Goal: Transaction & Acquisition: Purchase product/service

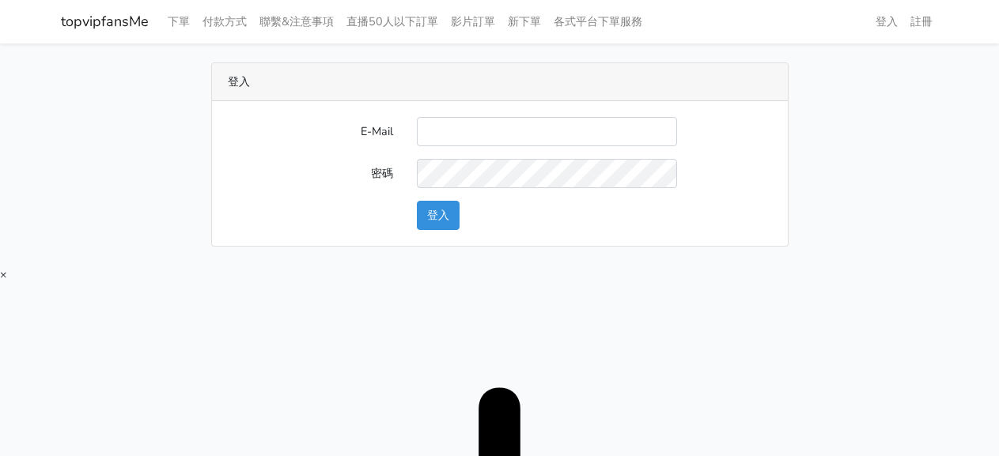
type input "[EMAIL_ADDRESS][DOMAIN_NAME]"
click at [444, 210] on button "登入" at bounding box center [438, 215] width 43 height 29
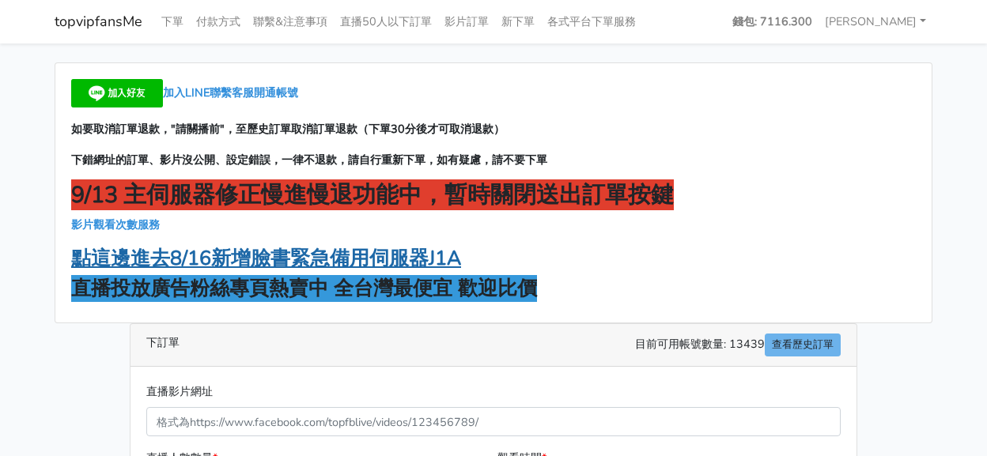
click at [346, 254] on strong "點這邊進去8/16新增臉書緊急備用伺服器J1A" at bounding box center [266, 258] width 390 height 27
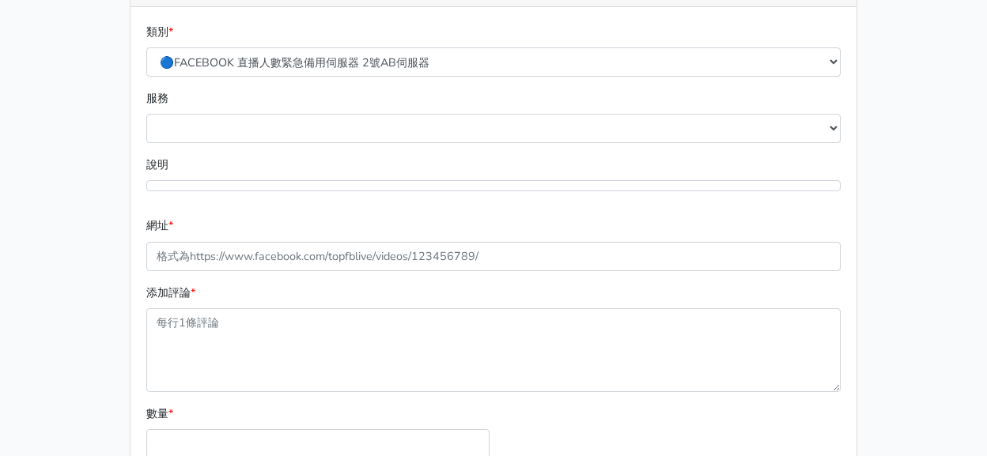
scroll to position [237, 0]
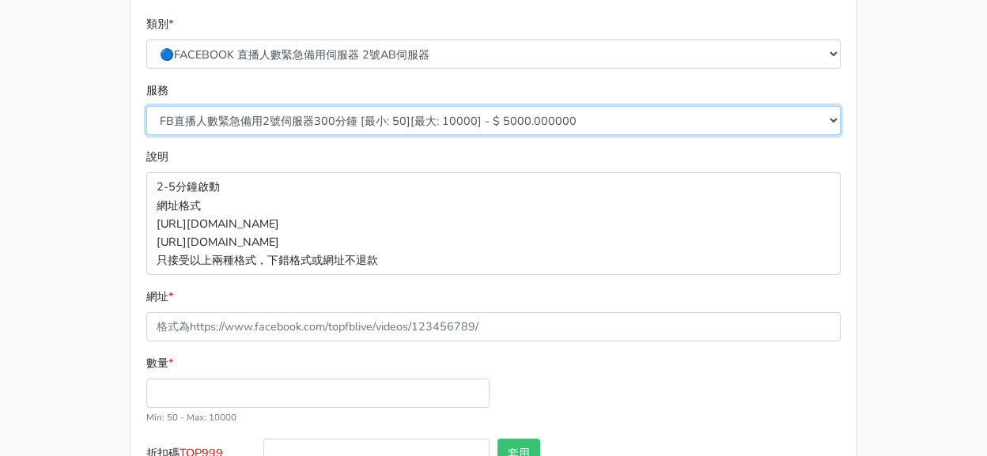
click at [318, 111] on select "FB直播人數緊急備用2號伺服器300分鐘 [最小: 50][最大: 10000] - $ 5000.000000 FB直播人數緊急備用2號伺服器60分鐘 [最…" at bounding box center [493, 120] width 694 height 29
select select "577"
click at [146, 106] on select "FB直播人數緊急備用2號伺服器300分鐘 [最小: 50][最大: 10000] - $ 5000.000000 FB直播人數緊急備用2號伺服器60分鐘 [最…" at bounding box center [493, 120] width 694 height 29
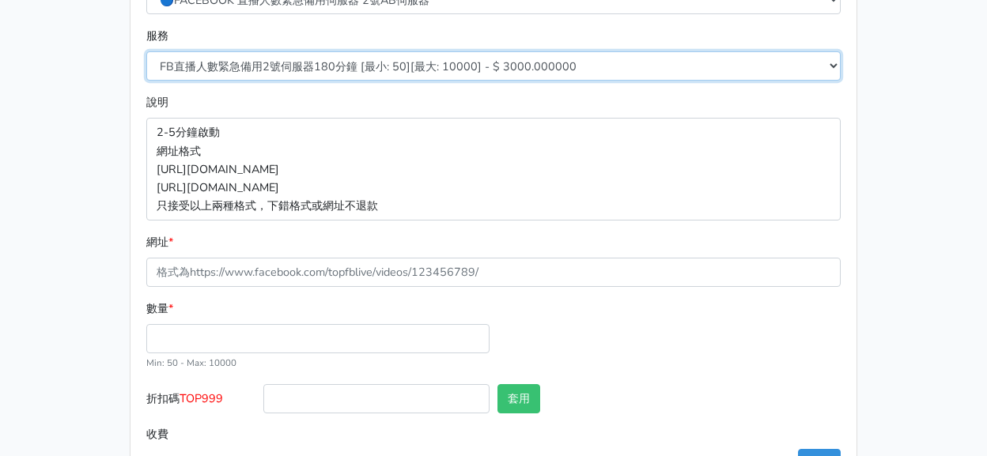
scroll to position [350, 0]
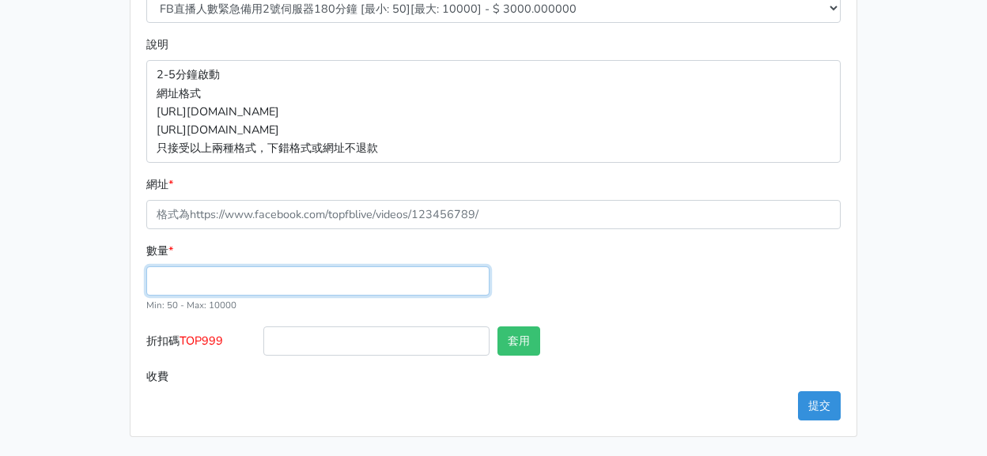
drag, startPoint x: 269, startPoint y: 267, endPoint x: 238, endPoint y: 235, distance: 44.8
click at [268, 267] on input "數量 *" at bounding box center [317, 281] width 343 height 29
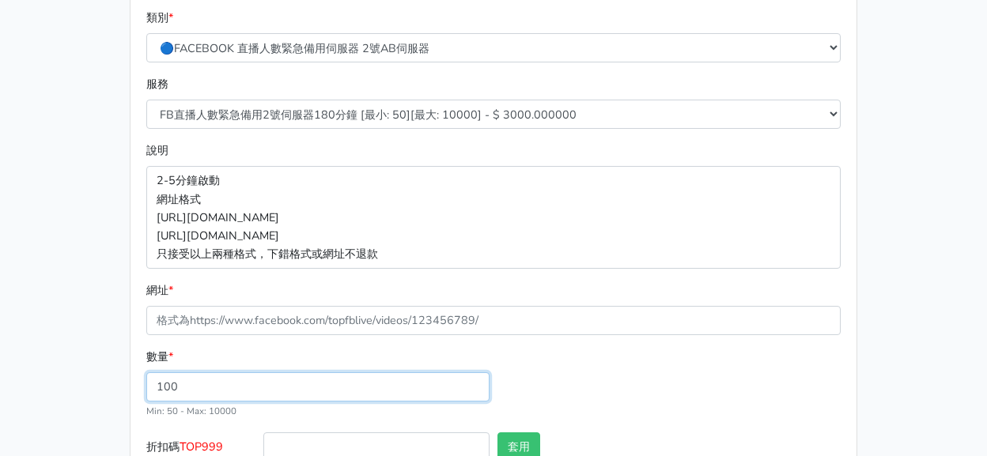
scroll to position [112, 0]
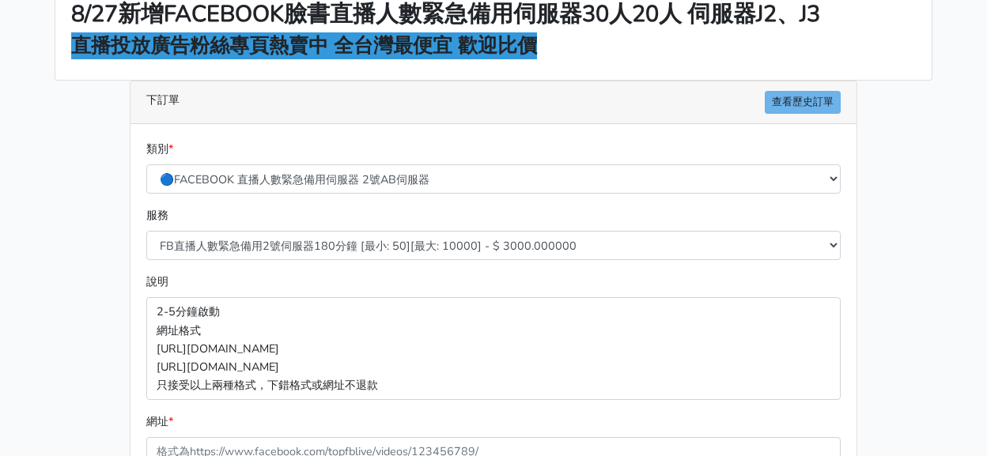
type input "100"
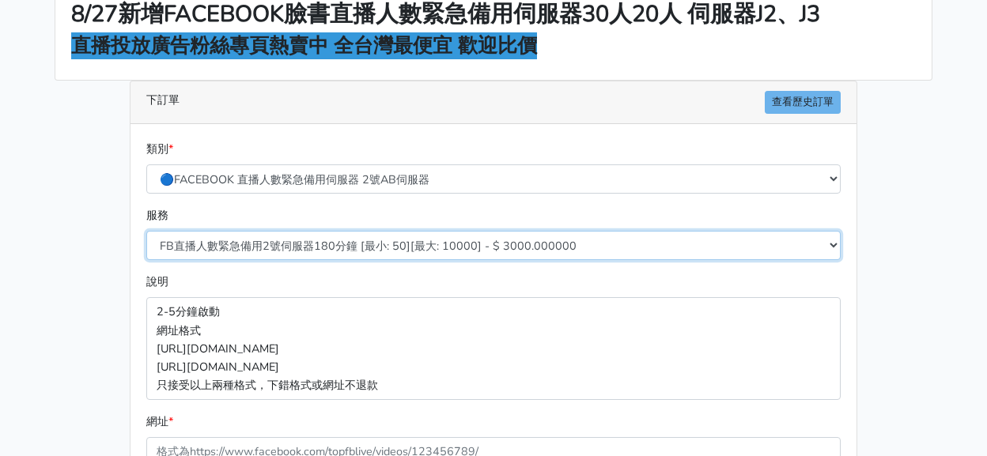
type input "300.000"
click at [300, 248] on select "FB直播人數緊急備用2號伺服器300分鐘 [最小: 50][最大: 10000] - $ 5000.000000 FB直播人數緊急備用2號伺服器60分鐘 [最…" at bounding box center [493, 245] width 694 height 29
select select "578"
click at [146, 231] on select "FB直播人數緊急備用2號伺服器300分鐘 [最小: 50][最大: 10000] - $ 5000.000000 FB直播人數緊急備用2號伺服器60分鐘 [最…" at bounding box center [493, 245] width 694 height 29
type input "400.000"
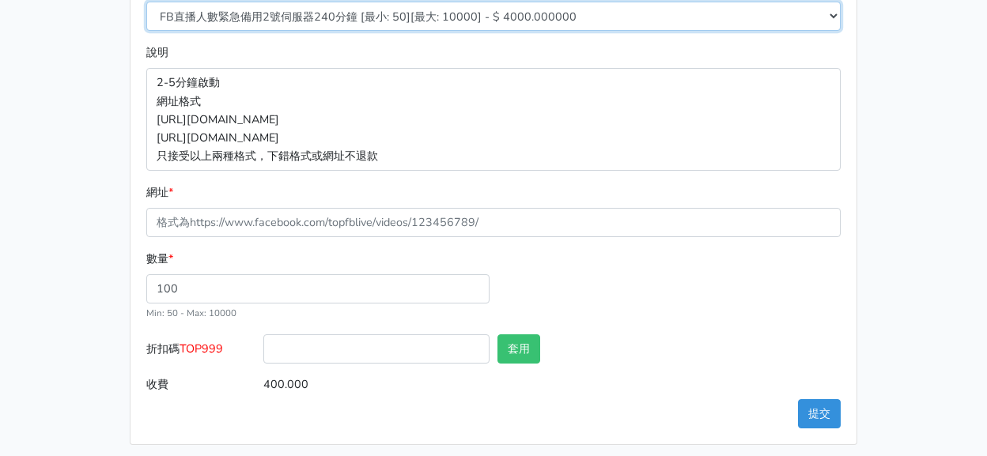
scroll to position [350, 0]
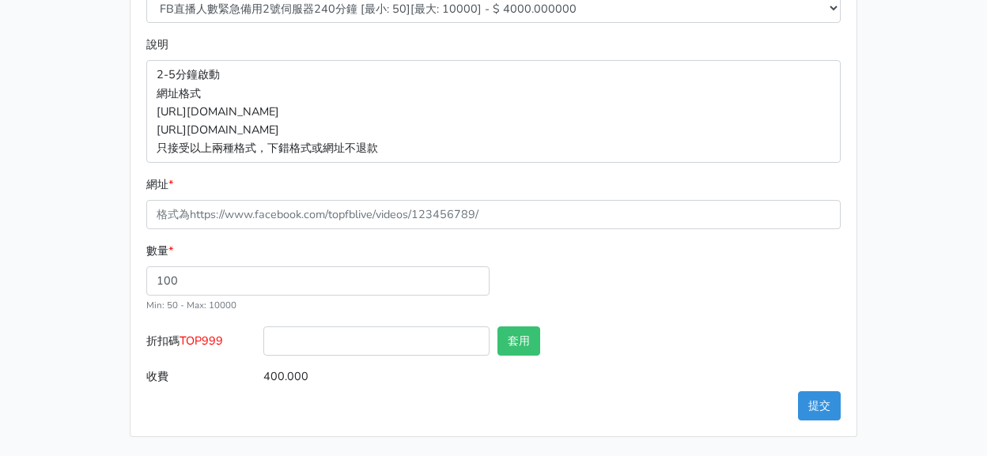
click at [271, 265] on div "數量 * 100 Min: 50 - Max: 10000" at bounding box center [317, 278] width 351 height 72
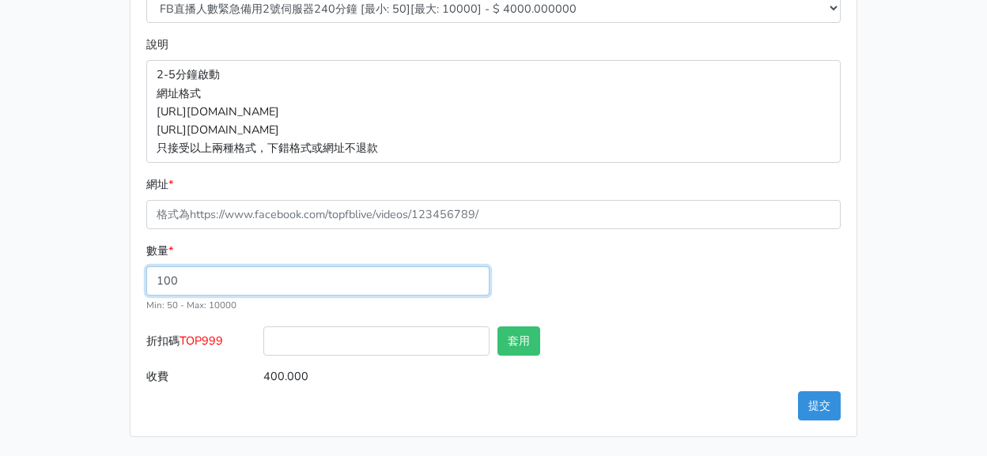
click at [268, 276] on input "100" at bounding box center [317, 281] width 343 height 29
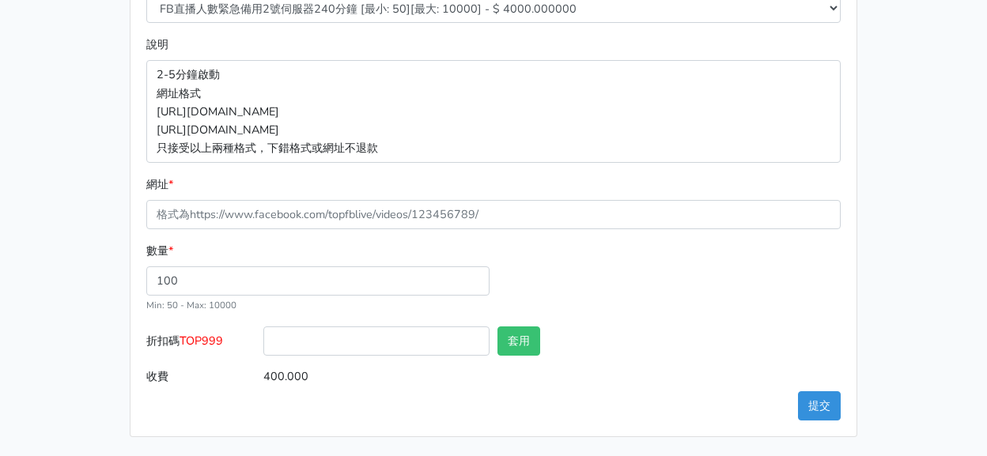
click at [826, 321] on div "數量 * 100 Min: 50 - Max: 10000" at bounding box center [493, 284] width 702 height 85
